Goal: Task Accomplishment & Management: Use online tool/utility

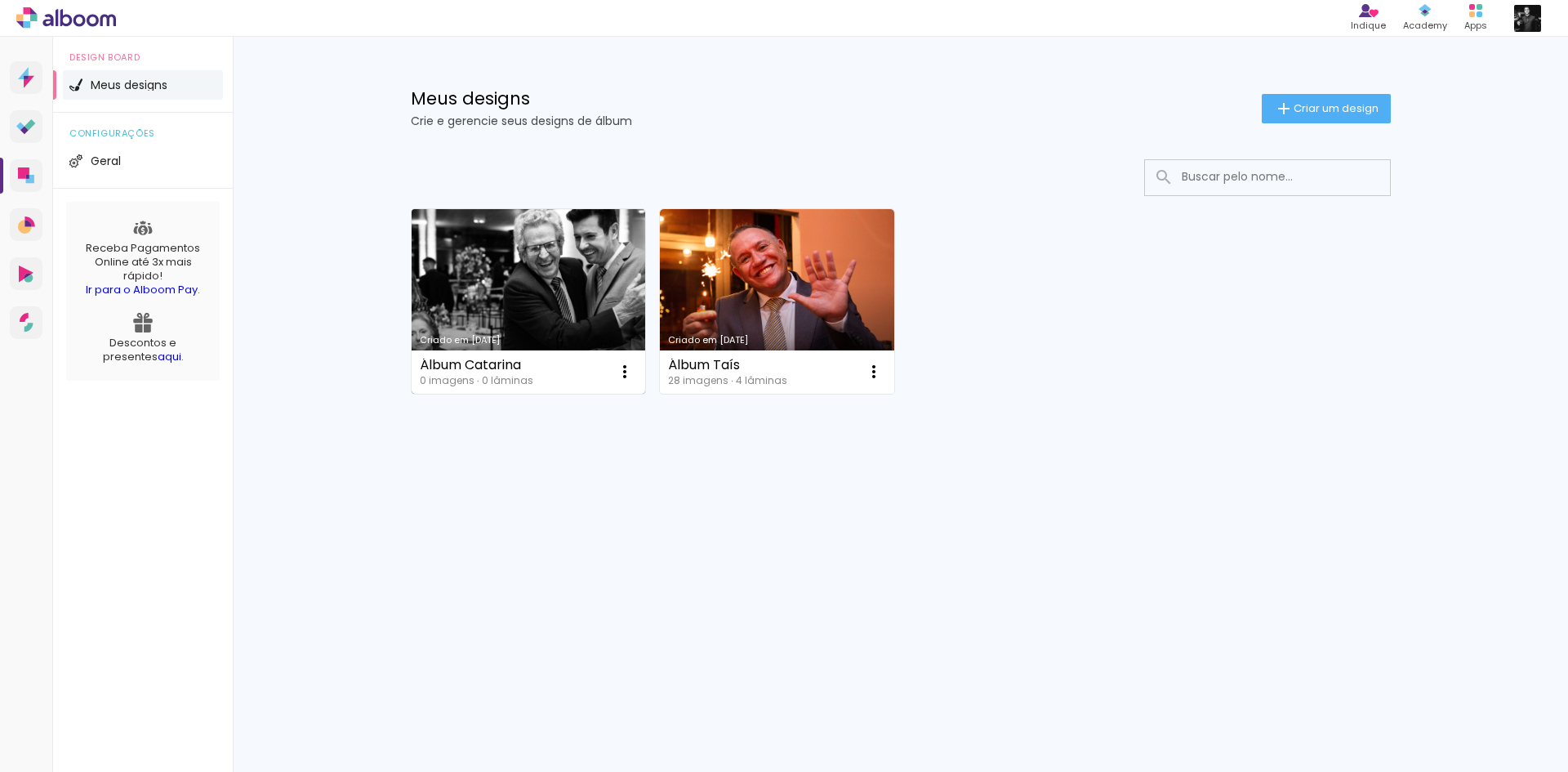
click at [549, 289] on link "Criado em [DATE]" at bounding box center [529, 301] width 234 height 185
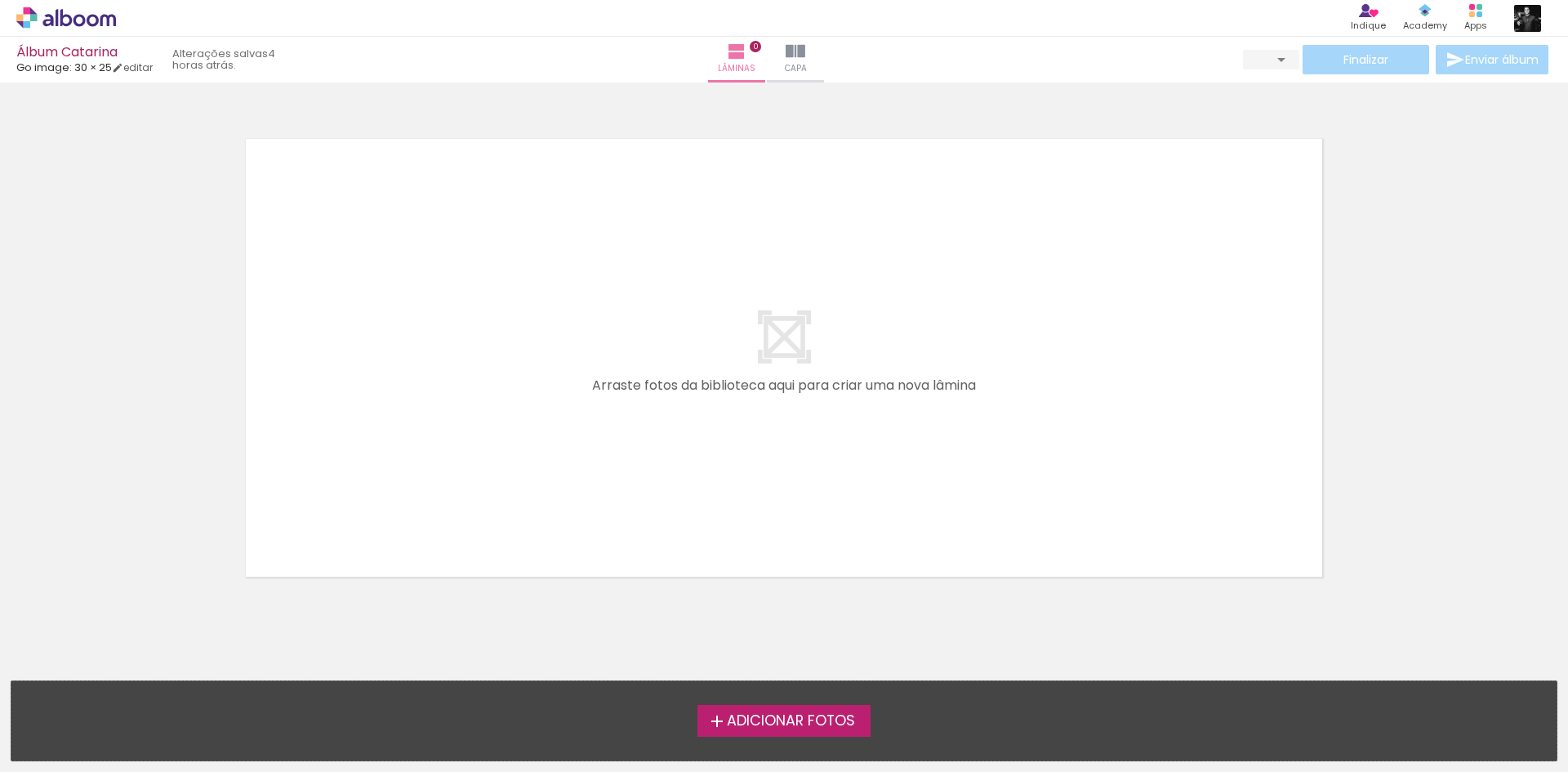
click at [789, 716] on span "Adicionar Fotos" at bounding box center [791, 721] width 128 height 15
click at [0, 0] on input "file" at bounding box center [0, 0] width 0 height 0
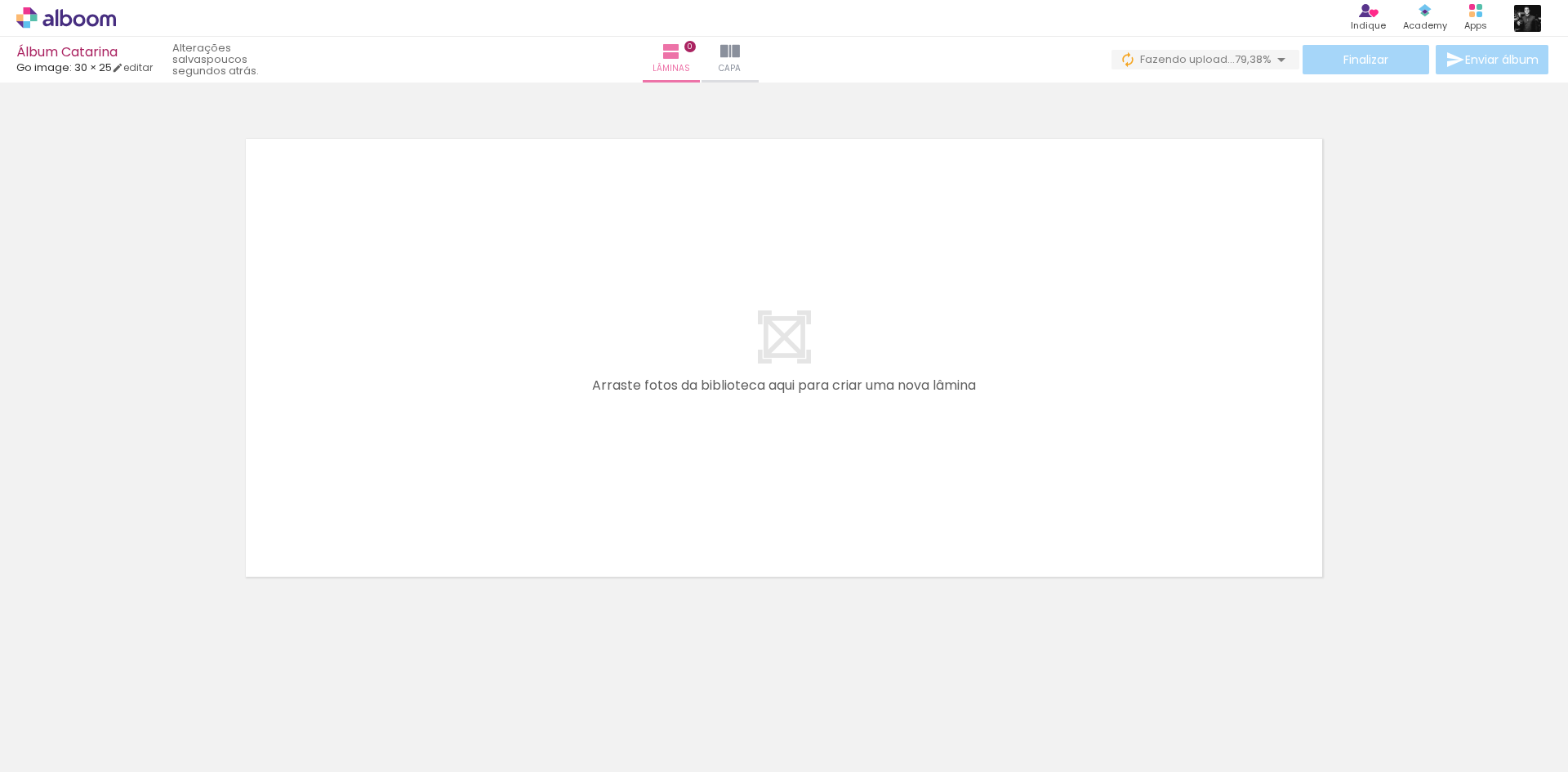
click at [972, 33] on div "› Editor de álbum Indique Indique e ganhe Conteúdo que inspira Academy Produtos…" at bounding box center [784, 18] width 1568 height 36
click at [1160, 53] on span "upload(s) interrompido(s)!" at bounding box center [1198, 59] width 145 height 16
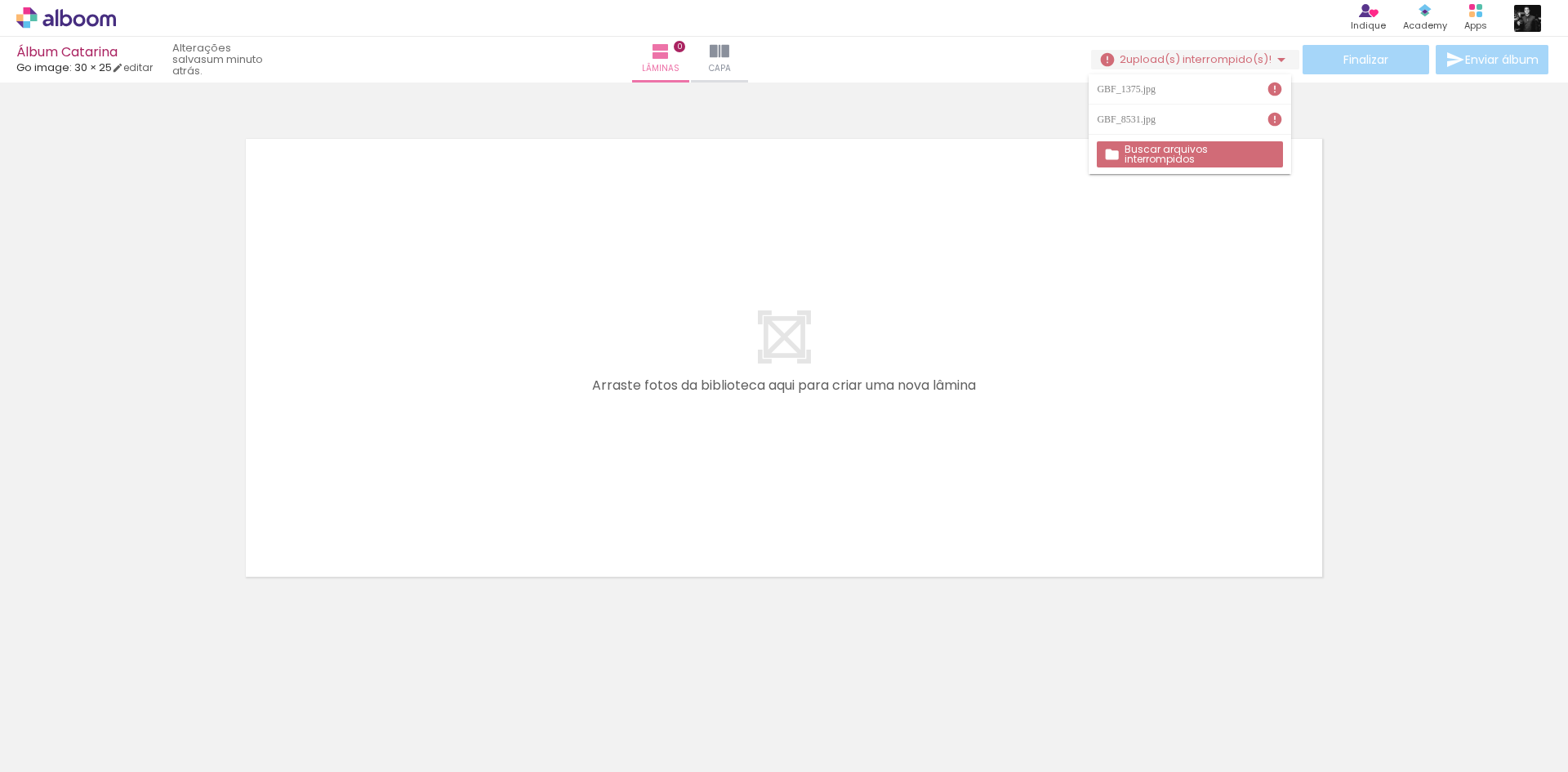
click at [1138, 89] on div "GBF_1375.jpg" at bounding box center [1128, 89] width 63 height 10
click at [0, 0] on slot "Buscar arquivos interrompidos" at bounding box center [0, 0] width 0 height 0
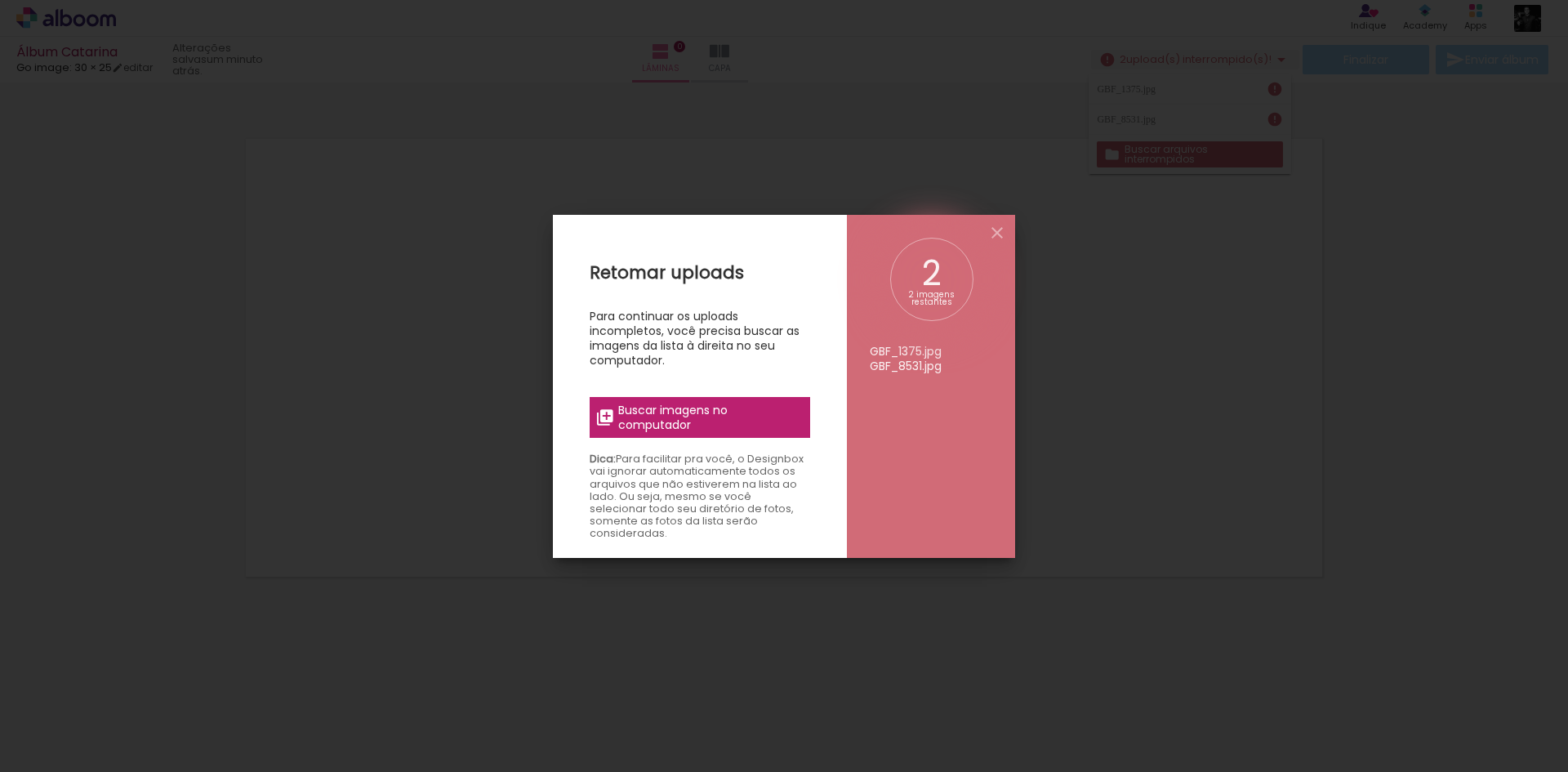
click at [669, 415] on span "Buscar imagens no computador" at bounding box center [709, 418] width 182 height 30
click at [0, 0] on input "file" at bounding box center [0, 0] width 0 height 0
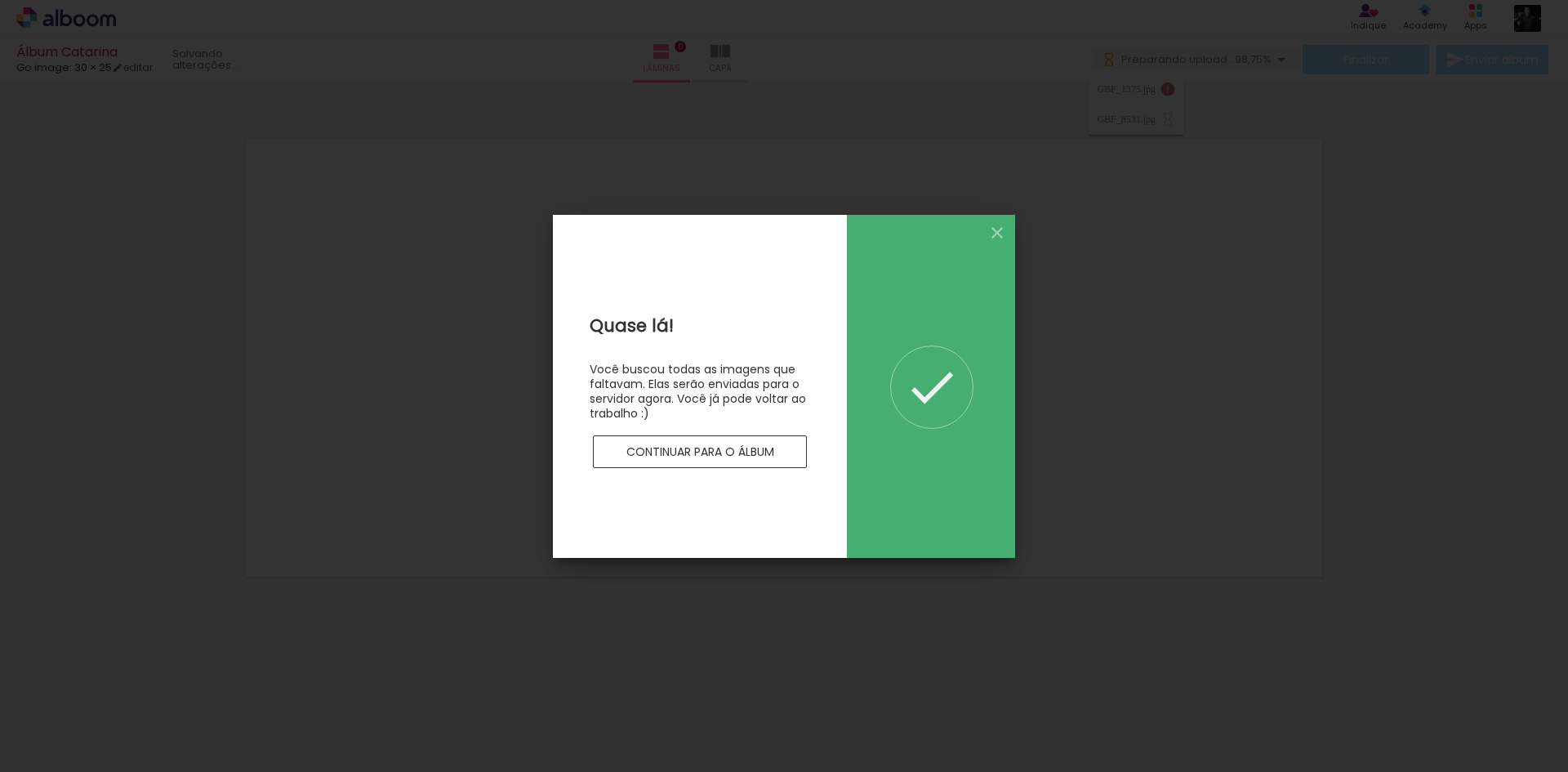
click at [0, 0] on slot "Continuar para o álbum" at bounding box center [0, 0] width 0 height 0
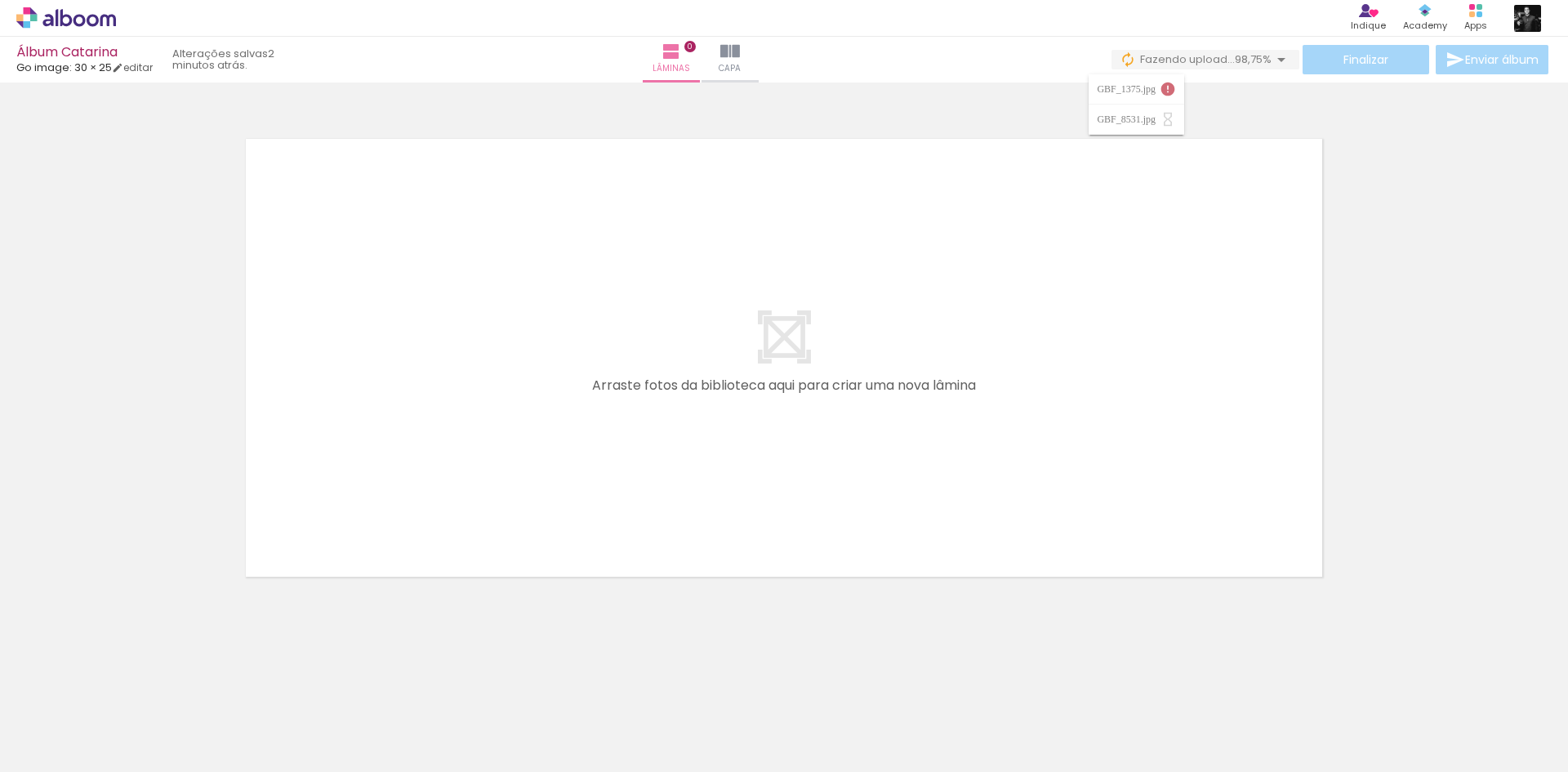
click at [1163, 87] on iron-icon at bounding box center [1168, 89] width 16 height 16
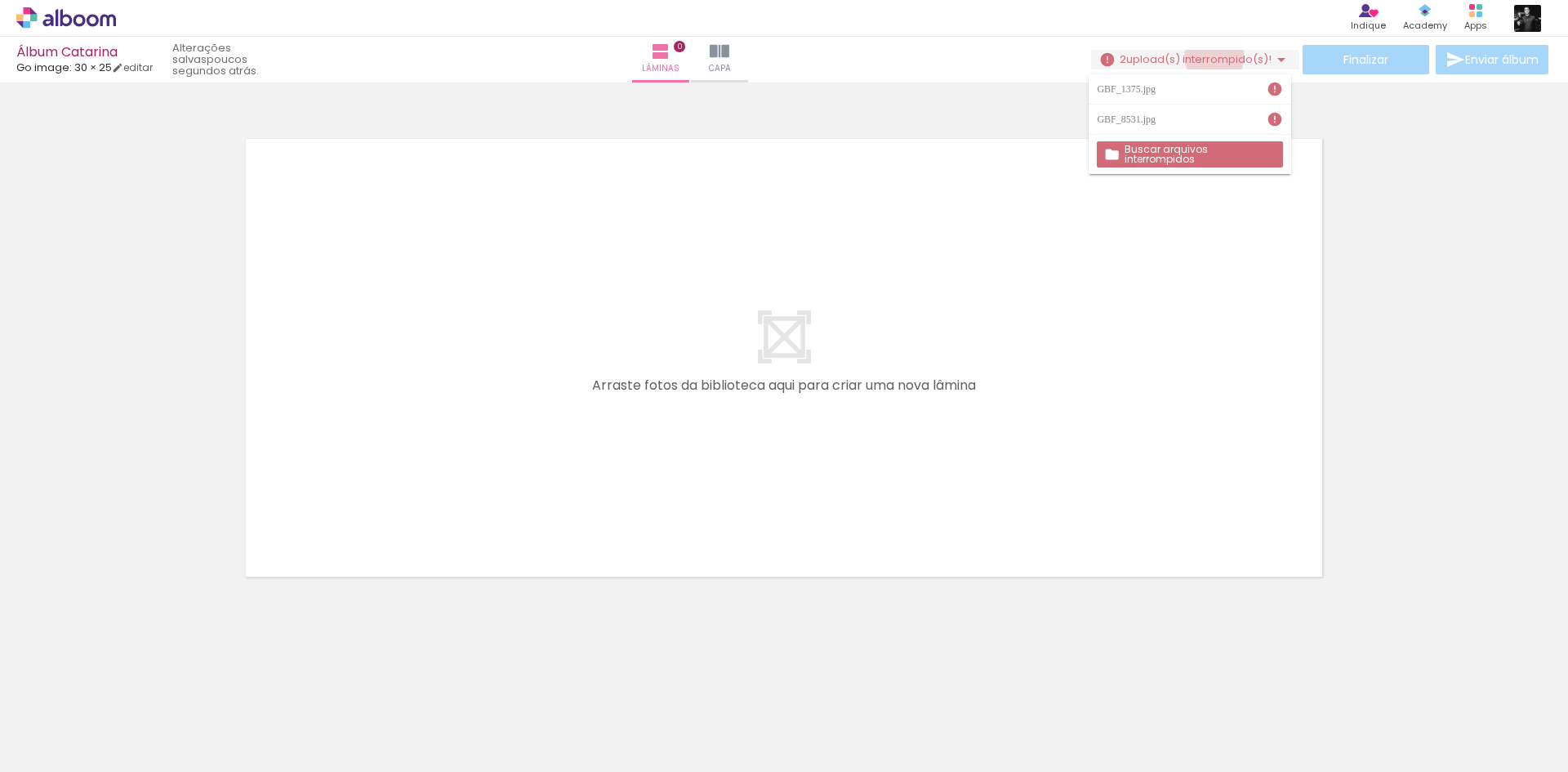
click at [1208, 56] on span "upload(s) interrompido(s)!" at bounding box center [1198, 59] width 145 height 16
click at [1208, 58] on span "upload(s) interrompido(s)!" at bounding box center [1198, 59] width 145 height 16
click at [1160, 122] on div "GBF_8531.jpg" at bounding box center [1128, 119] width 63 height 10
click at [1150, 115] on div "GBF_8531.jpg" at bounding box center [1128, 119] width 63 height 10
click at [102, 21] on icon at bounding box center [109, 20] width 16 height 12
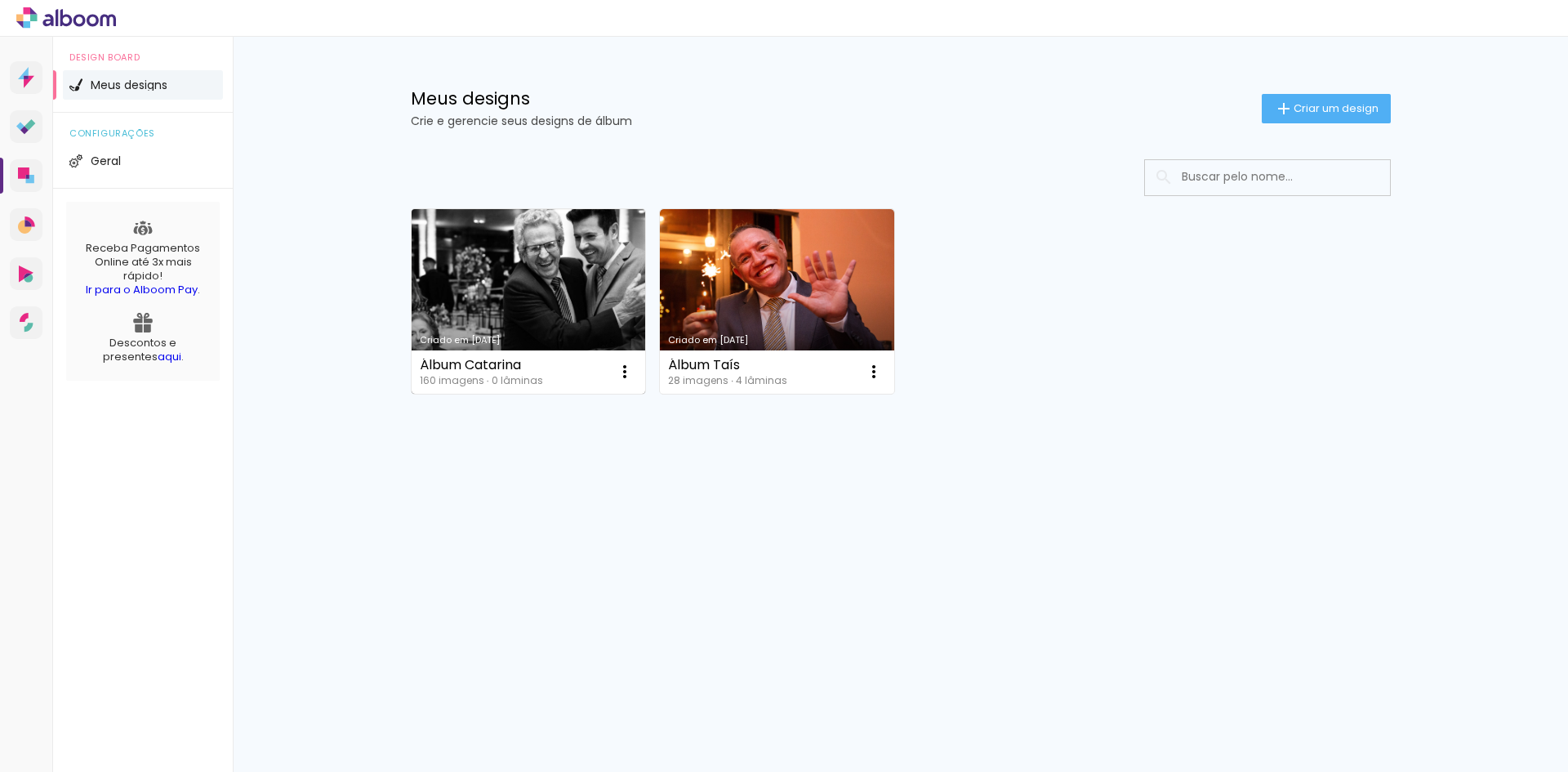
click at [550, 248] on link "Criado em [DATE]" at bounding box center [529, 301] width 234 height 185
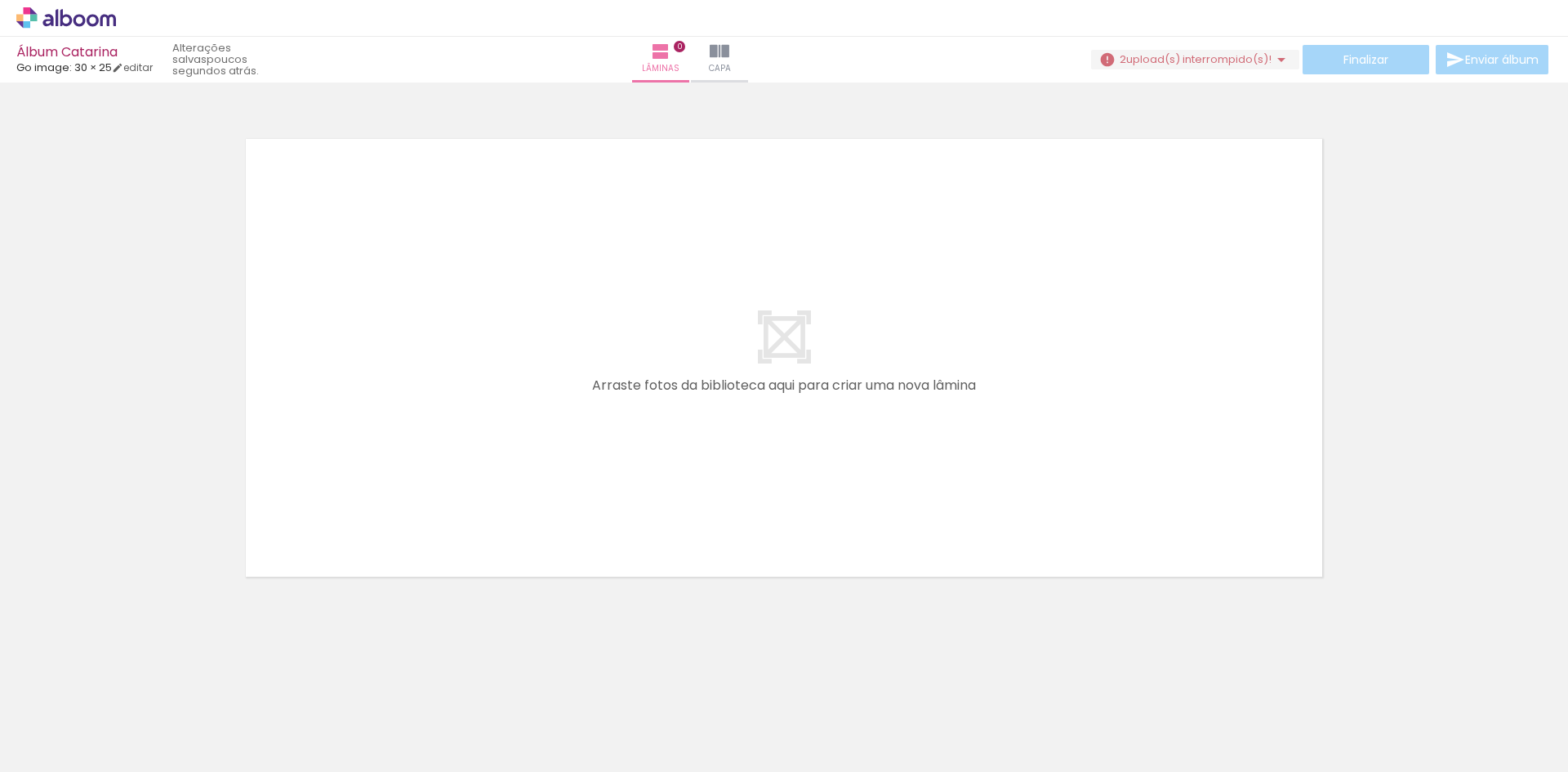
click at [62, 723] on input "Todas as fotos" at bounding box center [45, 723] width 62 height 14
drag, startPoint x: 82, startPoint y: 514, endPoint x: 103, endPoint y: 504, distance: 23.3
click at [82, 513] on div at bounding box center [784, 337] width 1568 height 498
click at [1218, 48] on div "Finalizar Enviar álbum" at bounding box center [1321, 60] width 460 height 30
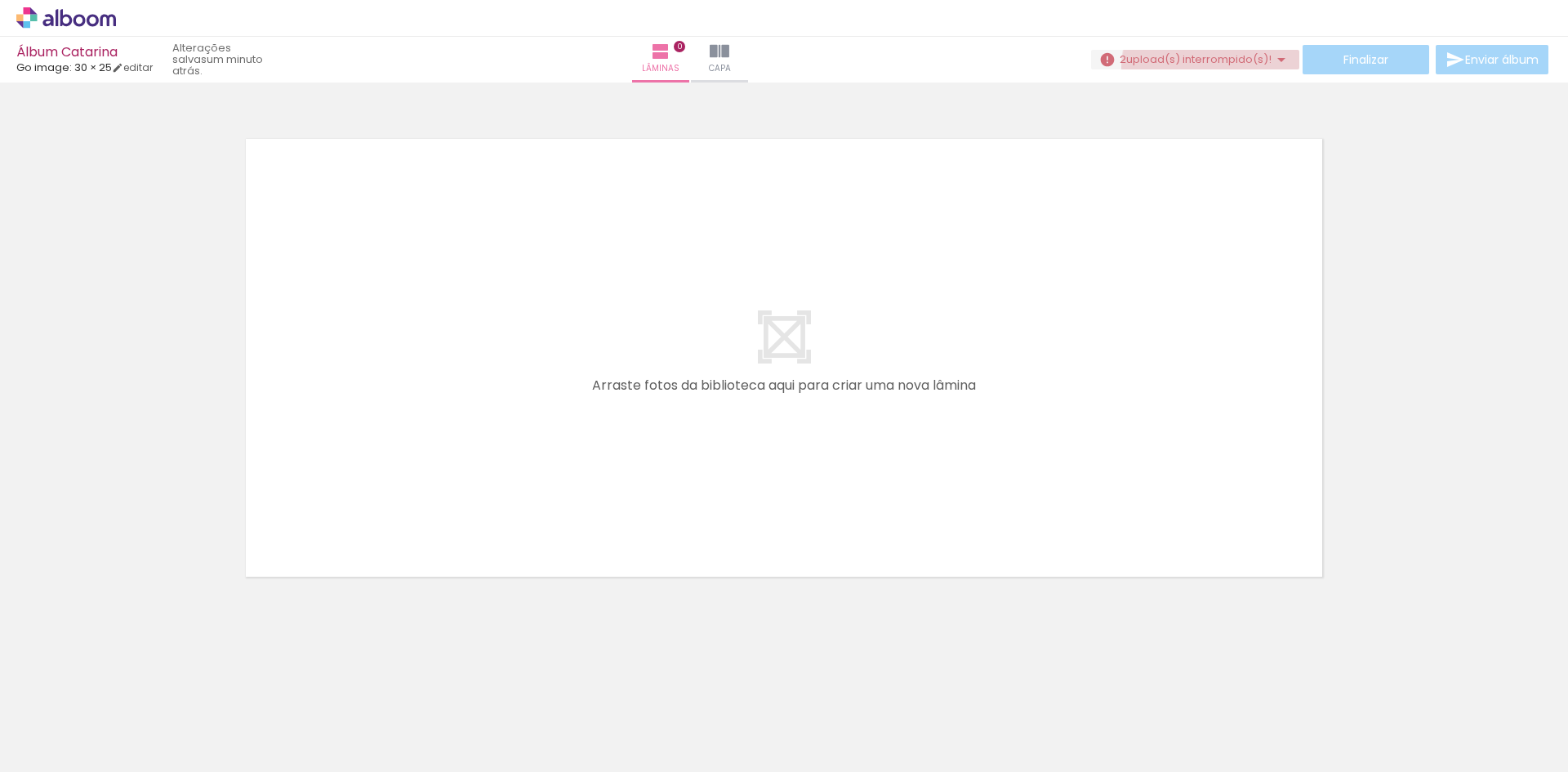
click at [1221, 67] on paper-button "2 upload(s) interrompido(s)! 98,75%" at bounding box center [1196, 59] width 208 height 20
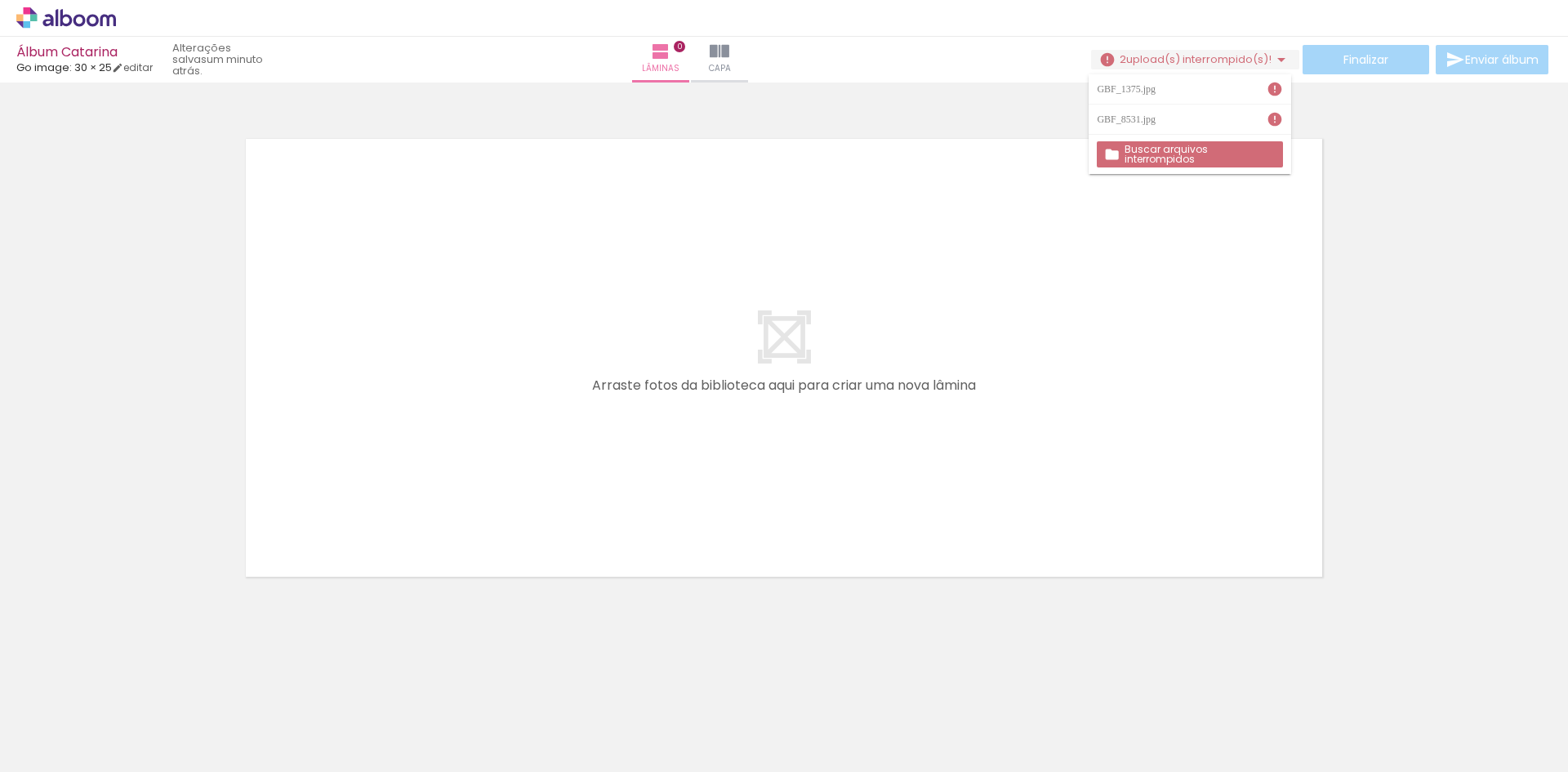
scroll to position [0, 7961]
click at [537, 725] on div at bounding box center [525, 717] width 81 height 54
click at [634, 733] on div at bounding box center [609, 717] width 81 height 54
click at [609, 729] on div at bounding box center [609, 717] width 81 height 54
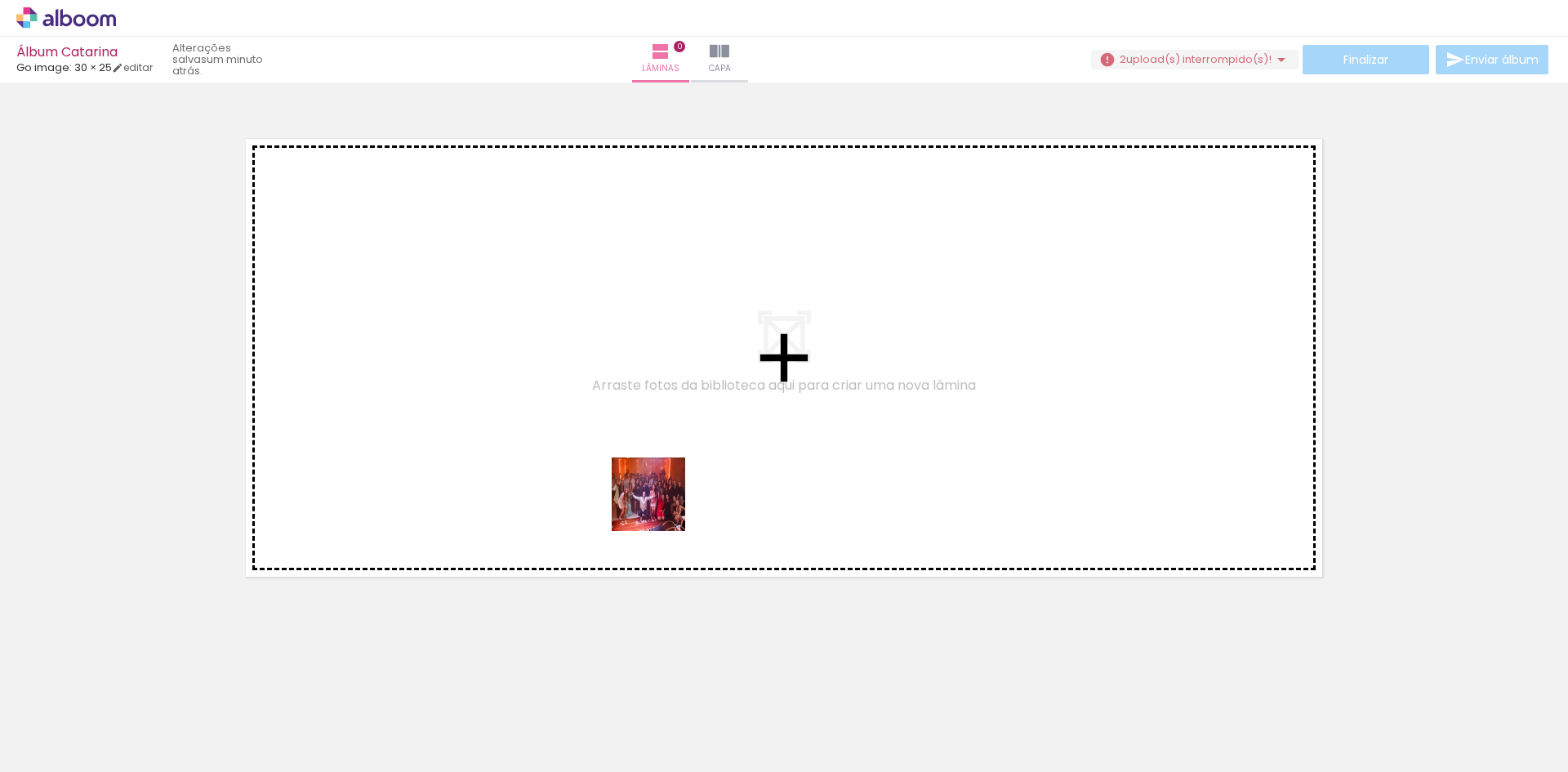
drag, startPoint x: 620, startPoint y: 716, endPoint x: 661, endPoint y: 506, distance: 214.0
click at [661, 506] on quentale-workspace at bounding box center [784, 386] width 1568 height 772
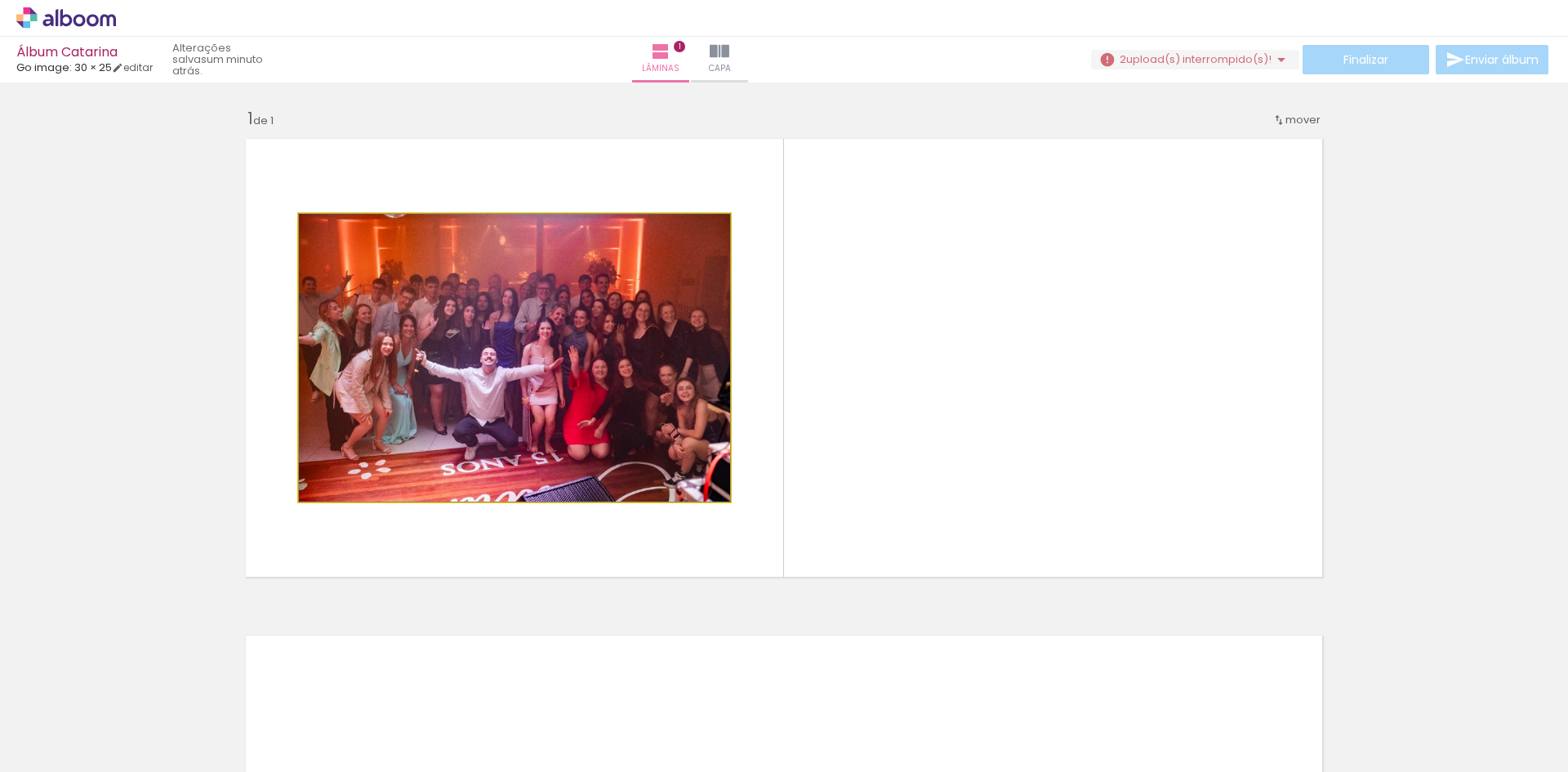
click at [647, 446] on quentale-photo at bounding box center [514, 357] width 432 height 287
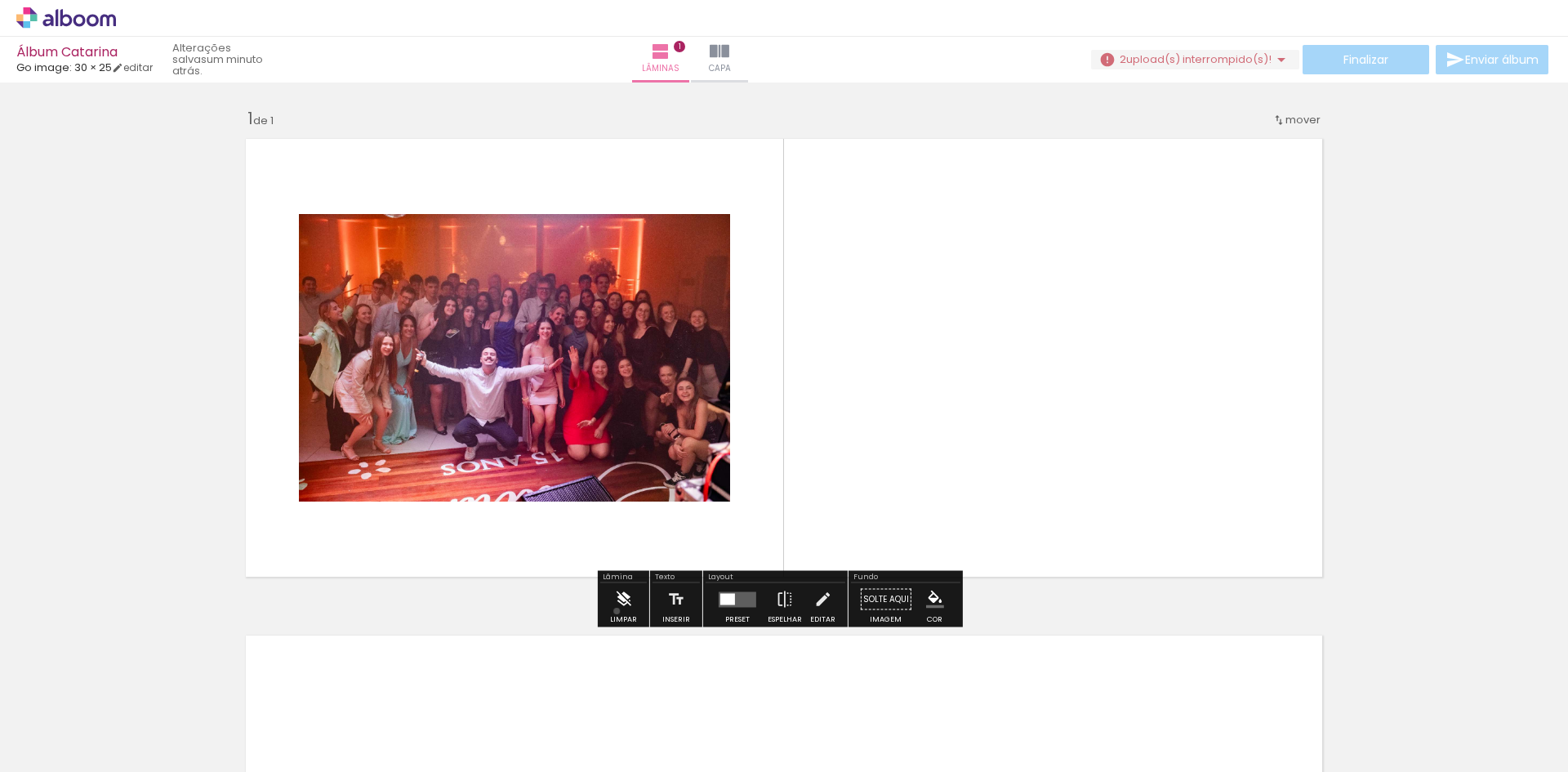
click at [616, 611] on iron-icon at bounding box center [623, 600] width 18 height 33
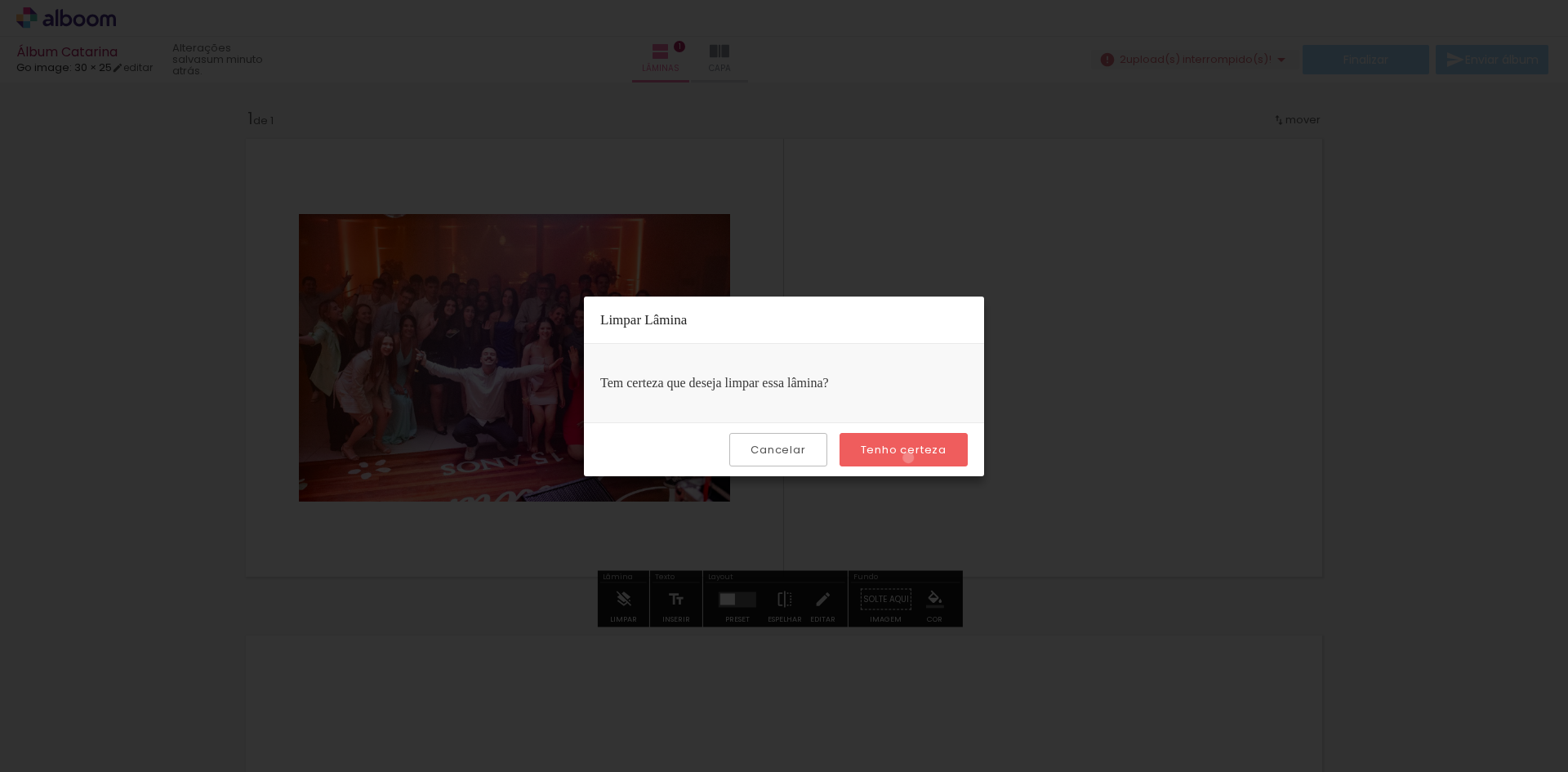
click at [911, 458] on paper-button "Tenho certeza" at bounding box center [904, 449] width 128 height 34
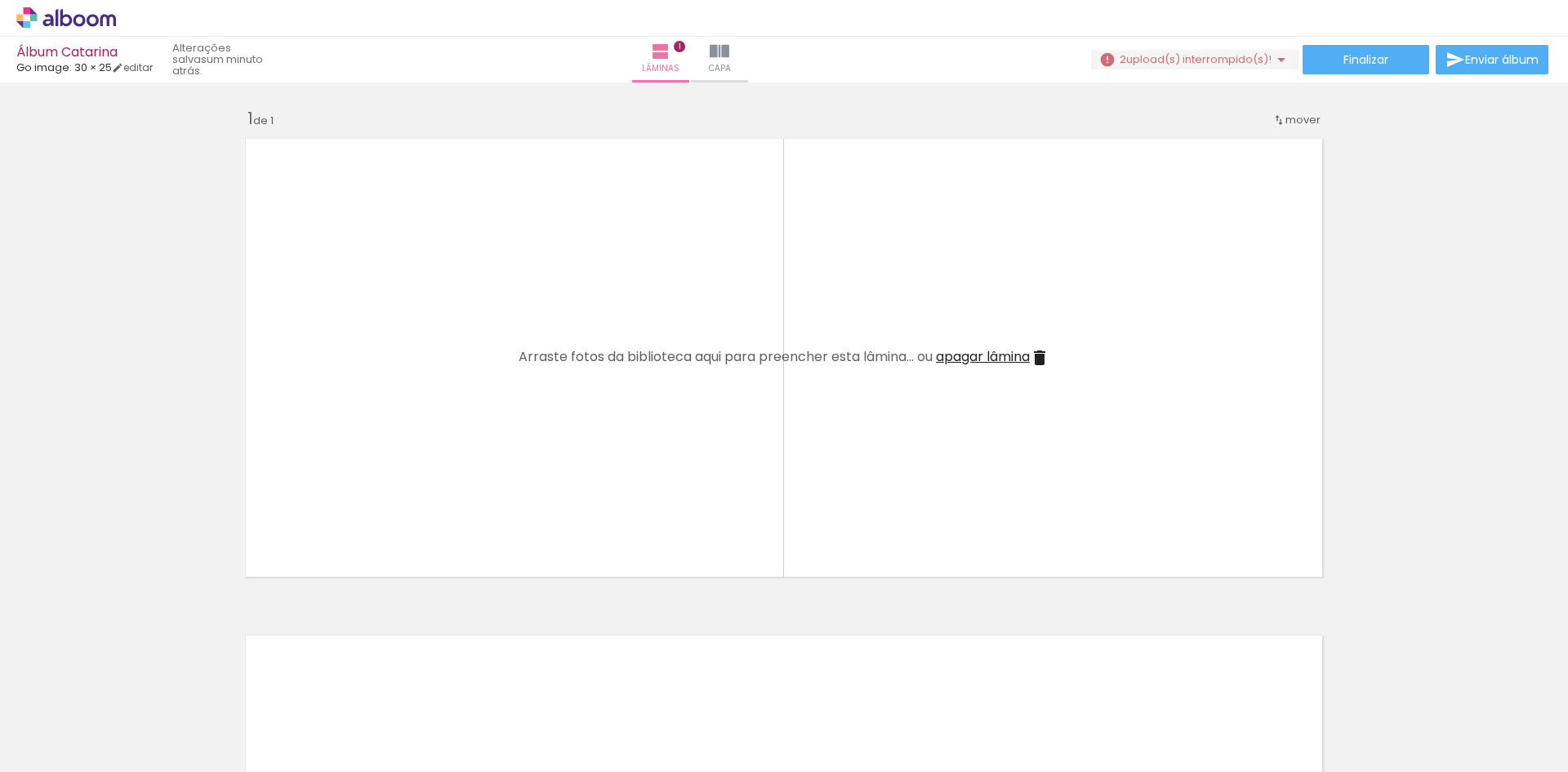
click at [1253, 65] on span "upload(s) interrompido(s)!" at bounding box center [1198, 59] width 145 height 16
drag, startPoint x: 1249, startPoint y: 46, endPoint x: 1256, endPoint y: 58, distance: 13.9
click at [1249, 48] on div "Finalizar Enviar álbum" at bounding box center [1321, 60] width 460 height 30
click at [1256, 61] on span "upload(s) interrompido(s)!" at bounding box center [1198, 59] width 145 height 16
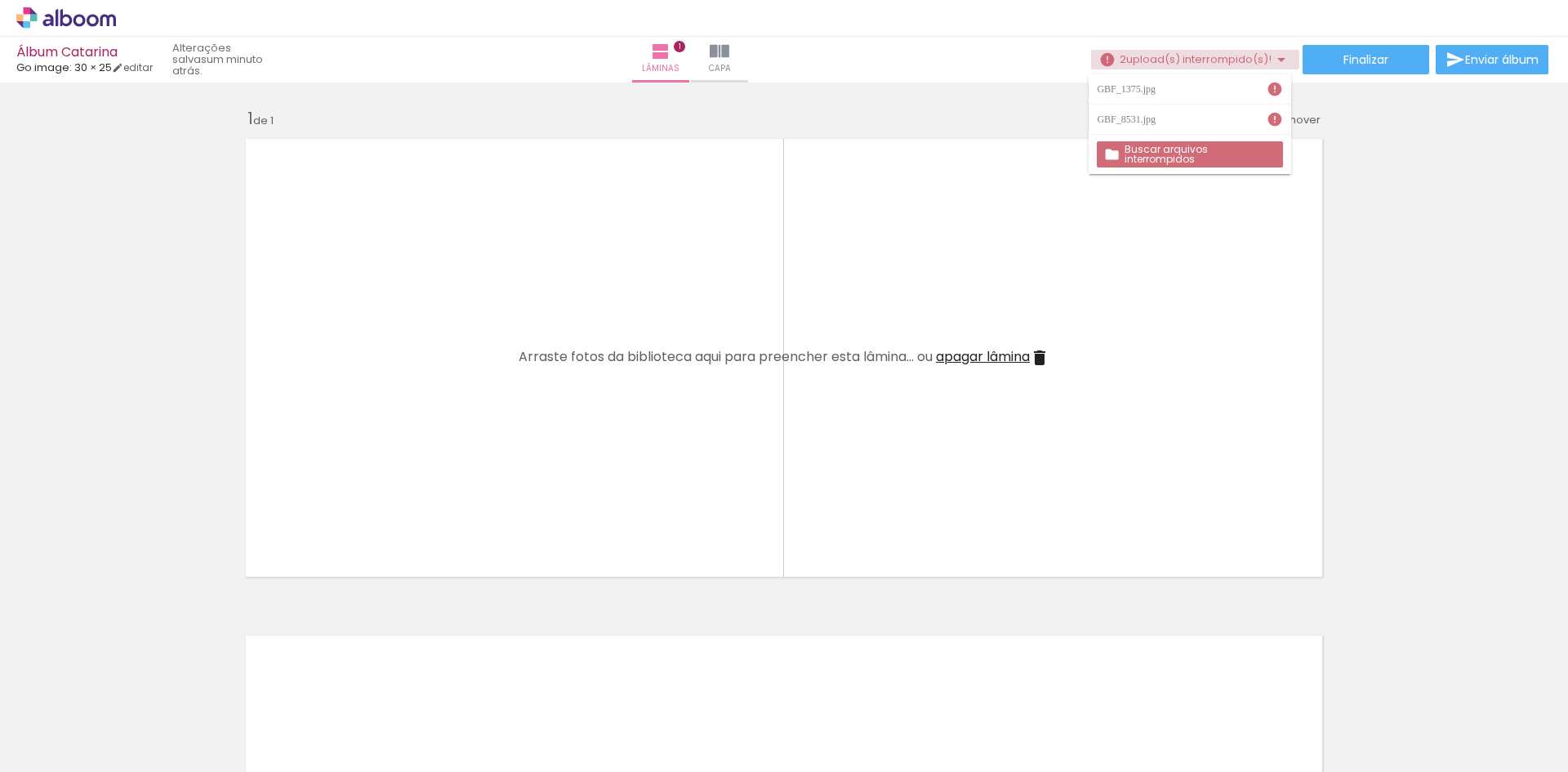
click at [1255, 61] on span "upload(s) interrompido(s)!" at bounding box center [1198, 59] width 145 height 16
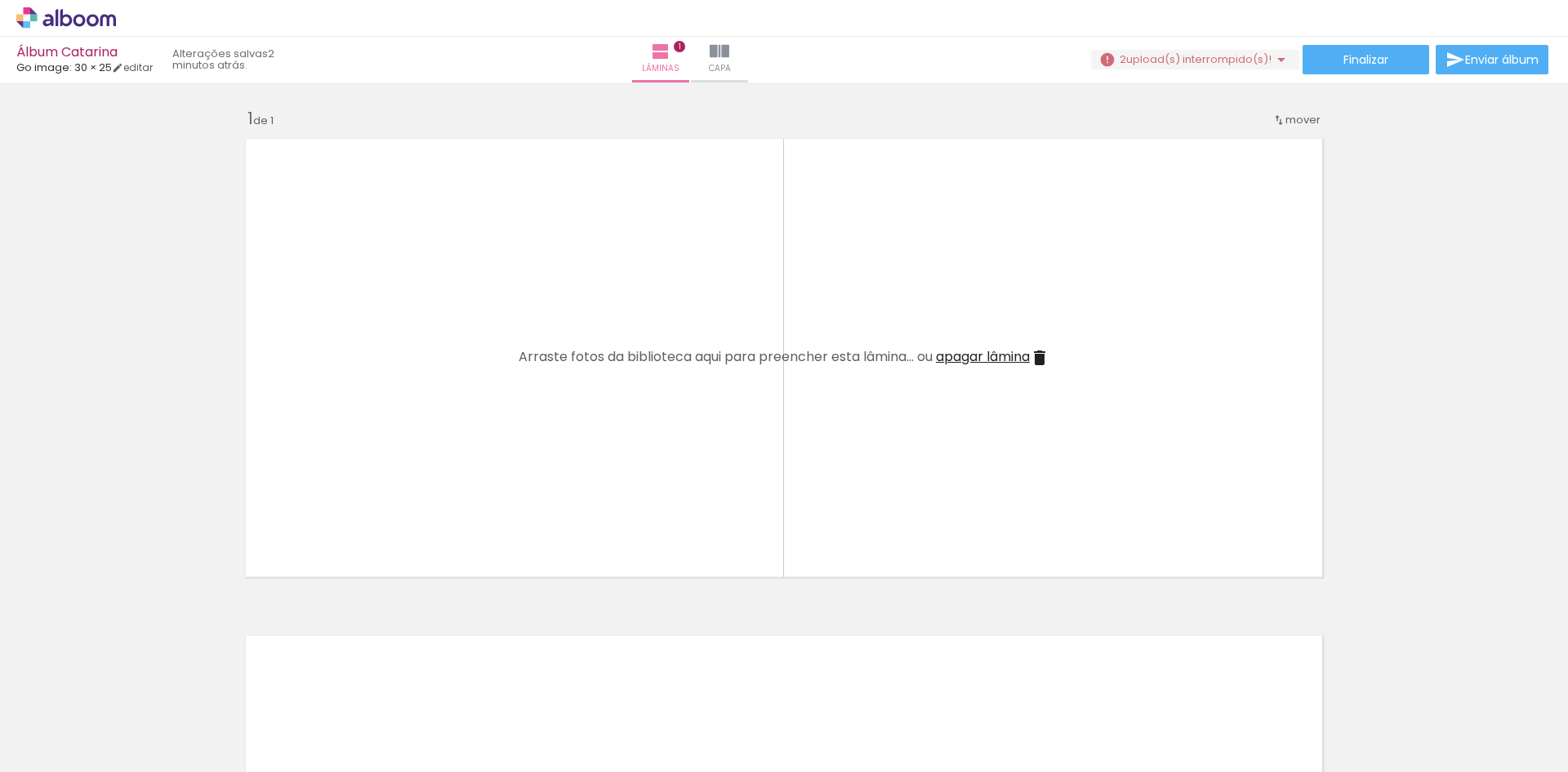
click at [101, 15] on icon at bounding box center [66, 17] width 100 height 21
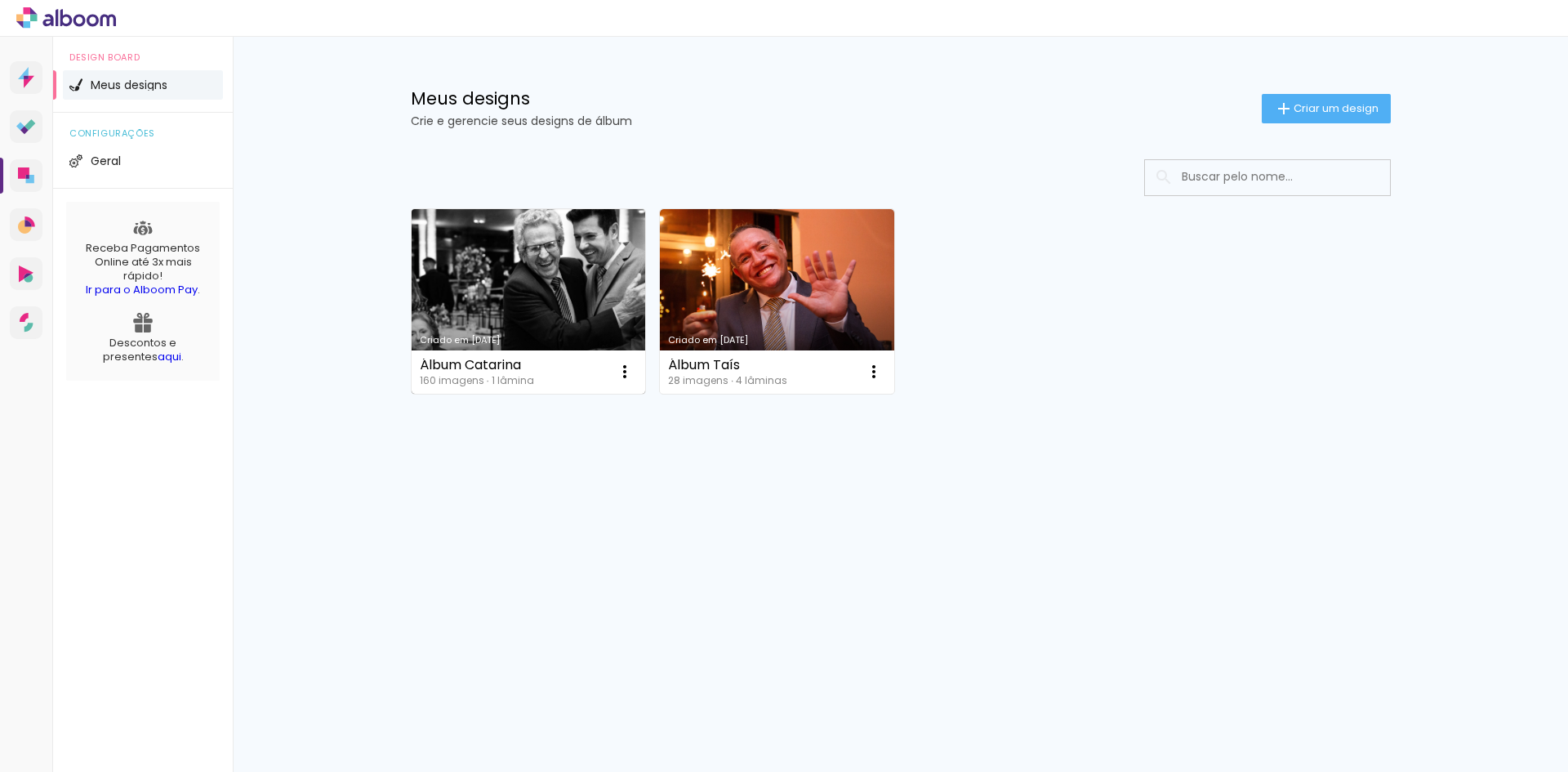
click at [522, 280] on link "Criado em [DATE]" at bounding box center [529, 301] width 234 height 185
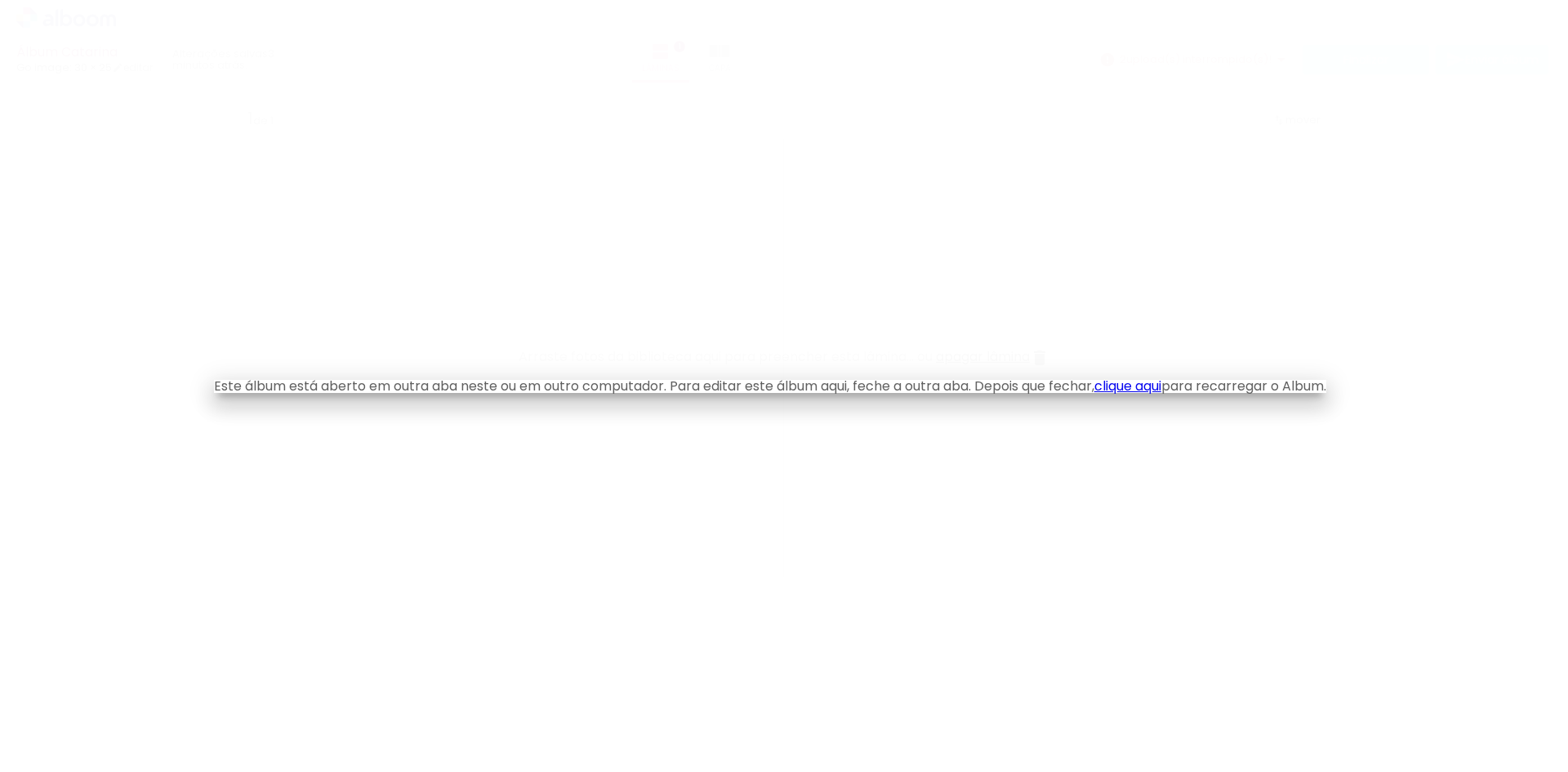
click at [1154, 378] on link "clique aqui" at bounding box center [1127, 386] width 67 height 19
